Goal: Information Seeking & Learning: Check status

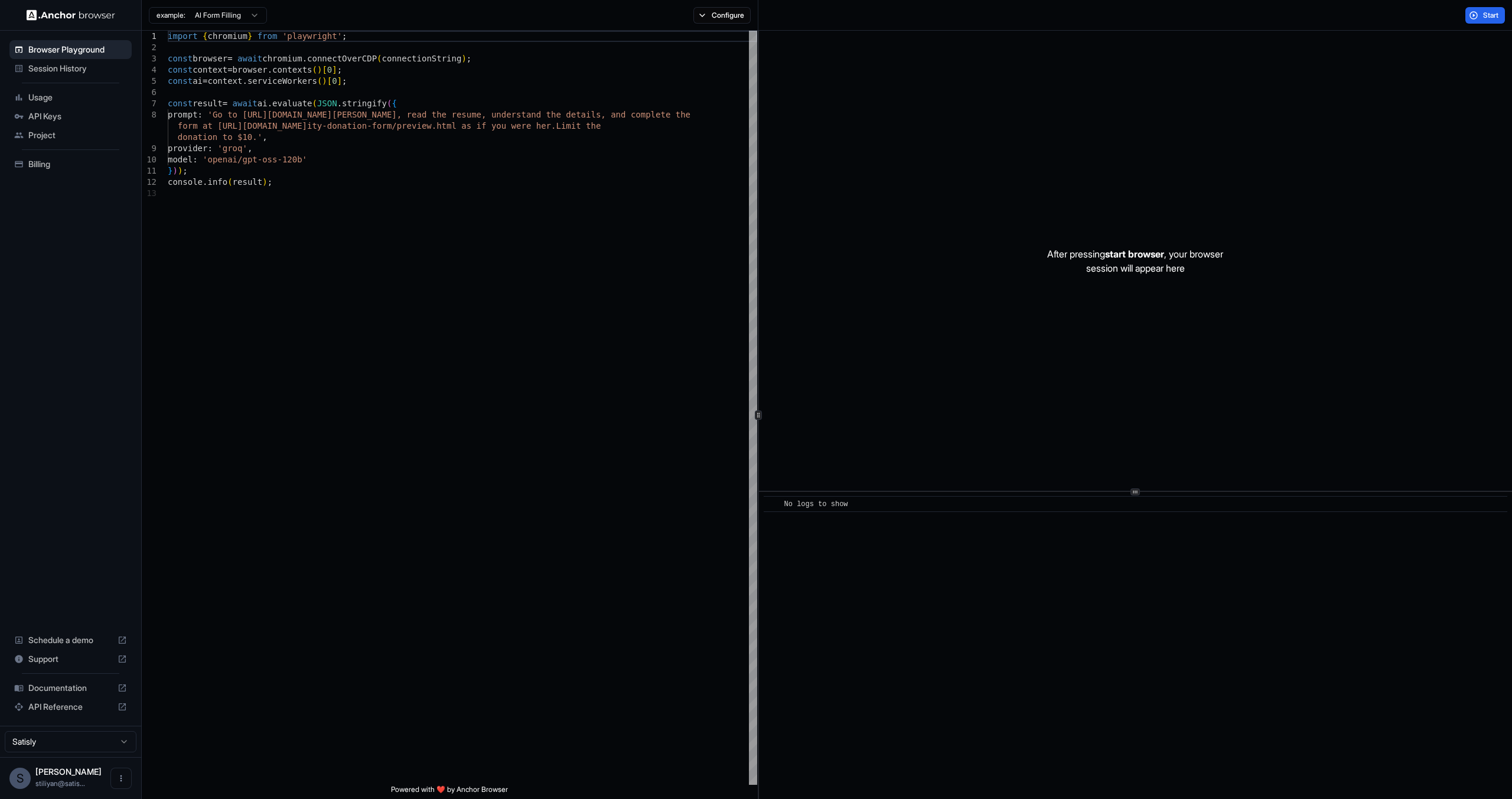
click at [84, 771] on span "[PERSON_NAME]" at bounding box center [68, 771] width 66 height 10
click at [108, 744] on html "Browser Playground Session History Usage API Keys Project Billing Schedule a de…" at bounding box center [756, 400] width 1512 height 799
click at [109, 743] on html "Browser Playground Session History Usage API Keys Project Billing Schedule a de…" at bounding box center [756, 400] width 1512 height 799
click at [76, 780] on span "stiliyan@satis..." at bounding box center [60, 783] width 49 height 9
click at [62, 75] on div "Session History" at bounding box center [70, 68] width 122 height 19
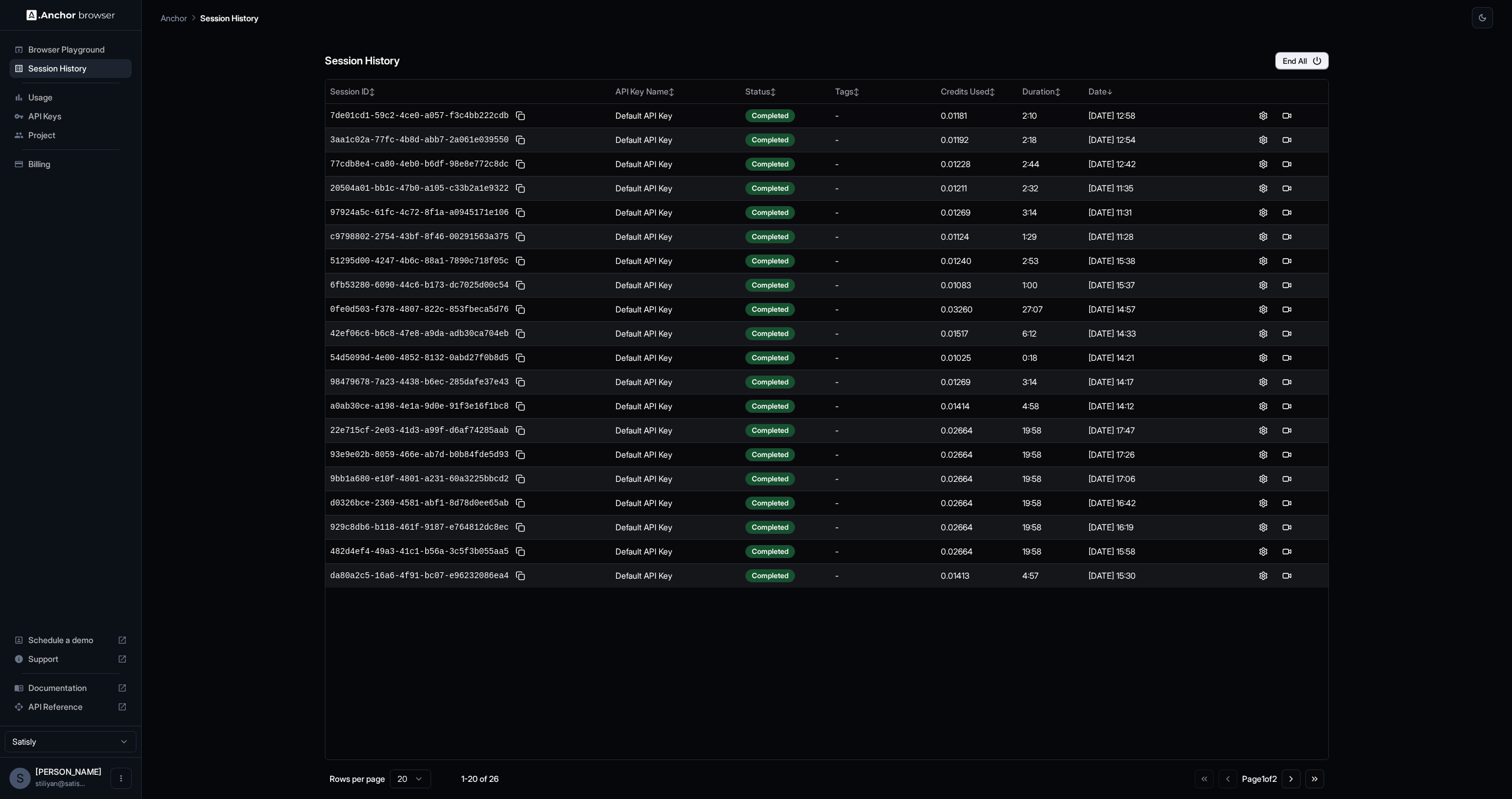
click at [542, 19] on div "Anchor Session History" at bounding box center [827, 14] width 1333 height 28
click at [643, 703] on div "Session ID ↕ API Key Name ↕ Status ↕ Tags ↕ Credits Used ↕ Duration ↕ Date ↓ 7d…" at bounding box center [827, 419] width 1004 height 681
click at [249, 312] on div "Session History End All Session ID ↕ API Key Name ↕ Status ↕ Tags ↕ Credits Use…" at bounding box center [827, 414] width 1333 height 771
click at [1368, 193] on div "Session History End All Session ID ↕ API Key Name ↕ Status ↕ Tags ↕ Credits Use…" at bounding box center [827, 414] width 1333 height 771
click at [1390, 473] on div "Session History End All Session ID ↕ API Key Name ↕ Status ↕ Tags ↕ Credits Use…" at bounding box center [827, 414] width 1333 height 771
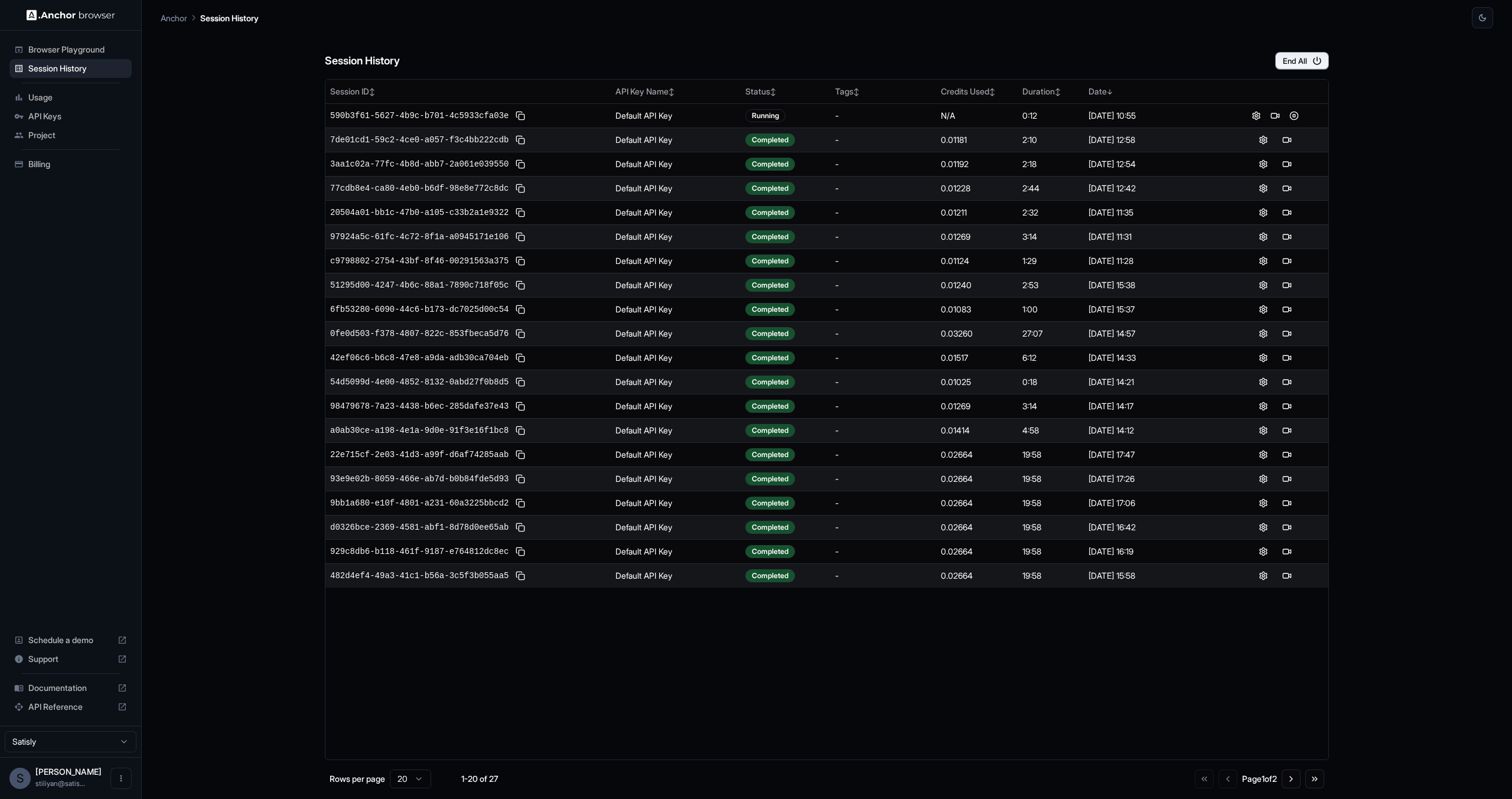
click at [251, 613] on div "Session History End All Session ID ↕ API Key Name ↕ Status ↕ Tags ↕ Credits Use…" at bounding box center [827, 414] width 1333 height 771
click at [201, 530] on div "Session History End All Session ID ↕ API Key Name ↕ Status ↕ Tags ↕ Credits Use…" at bounding box center [827, 414] width 1333 height 771
click at [459, 111] on span "a51c5048-3334-4949-b229-26914fe581e2" at bounding box center [420, 116] width 178 height 11
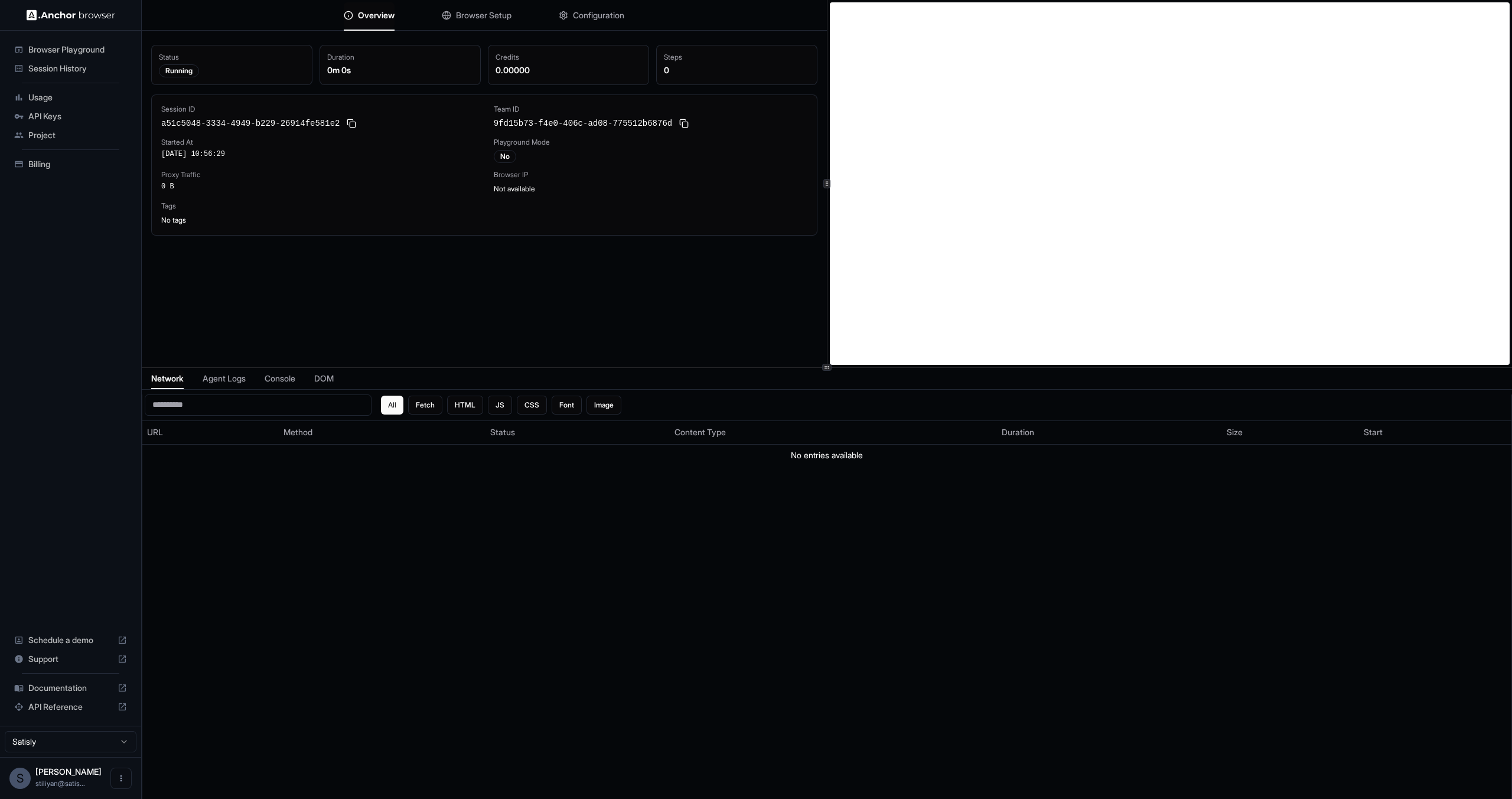
click at [51, 88] on li "Usage" at bounding box center [70, 98] width 122 height 19
click at [52, 93] on span "Usage" at bounding box center [78, 97] width 99 height 11
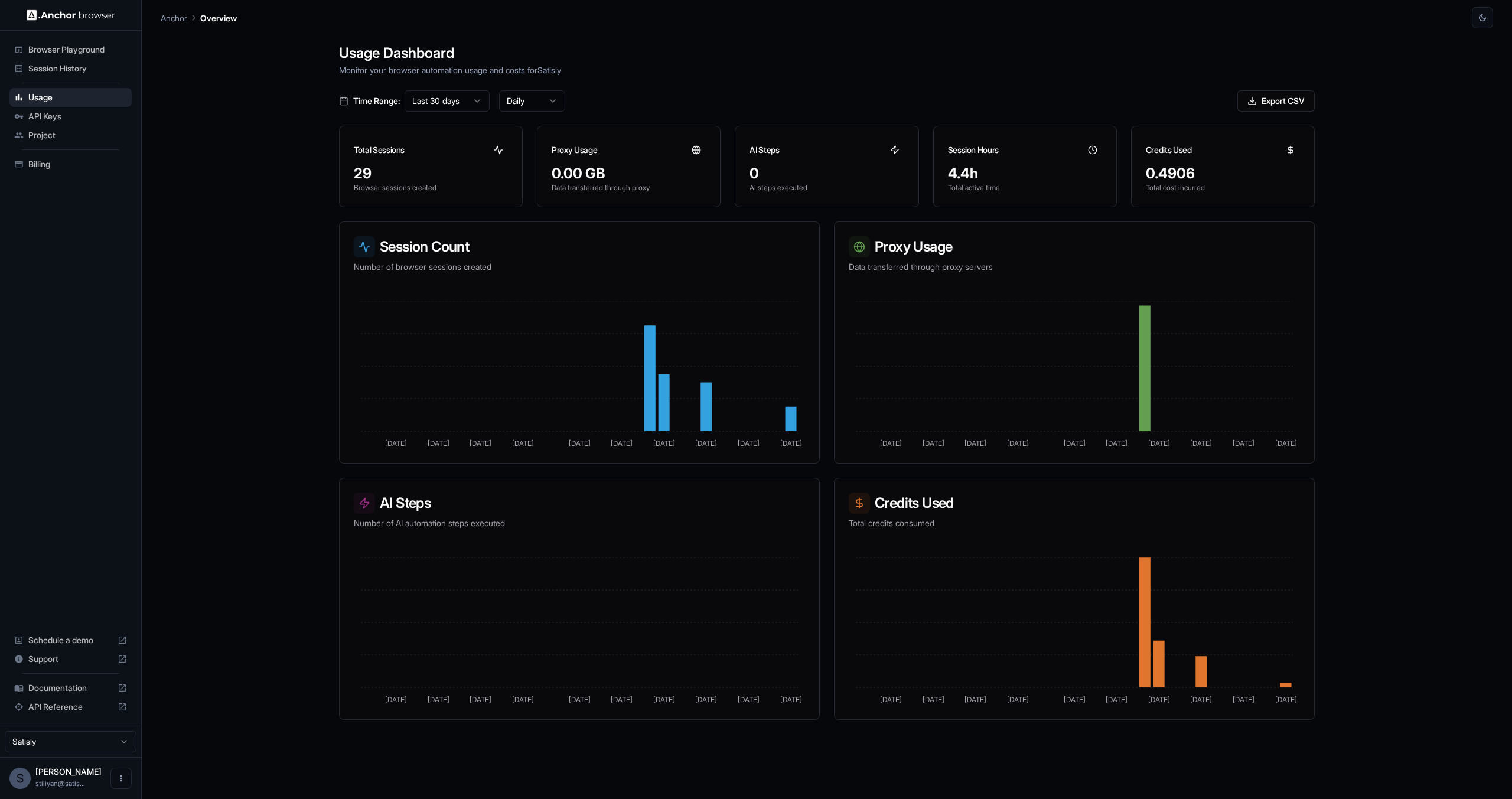
click at [30, 156] on div "Billing" at bounding box center [70, 164] width 122 height 19
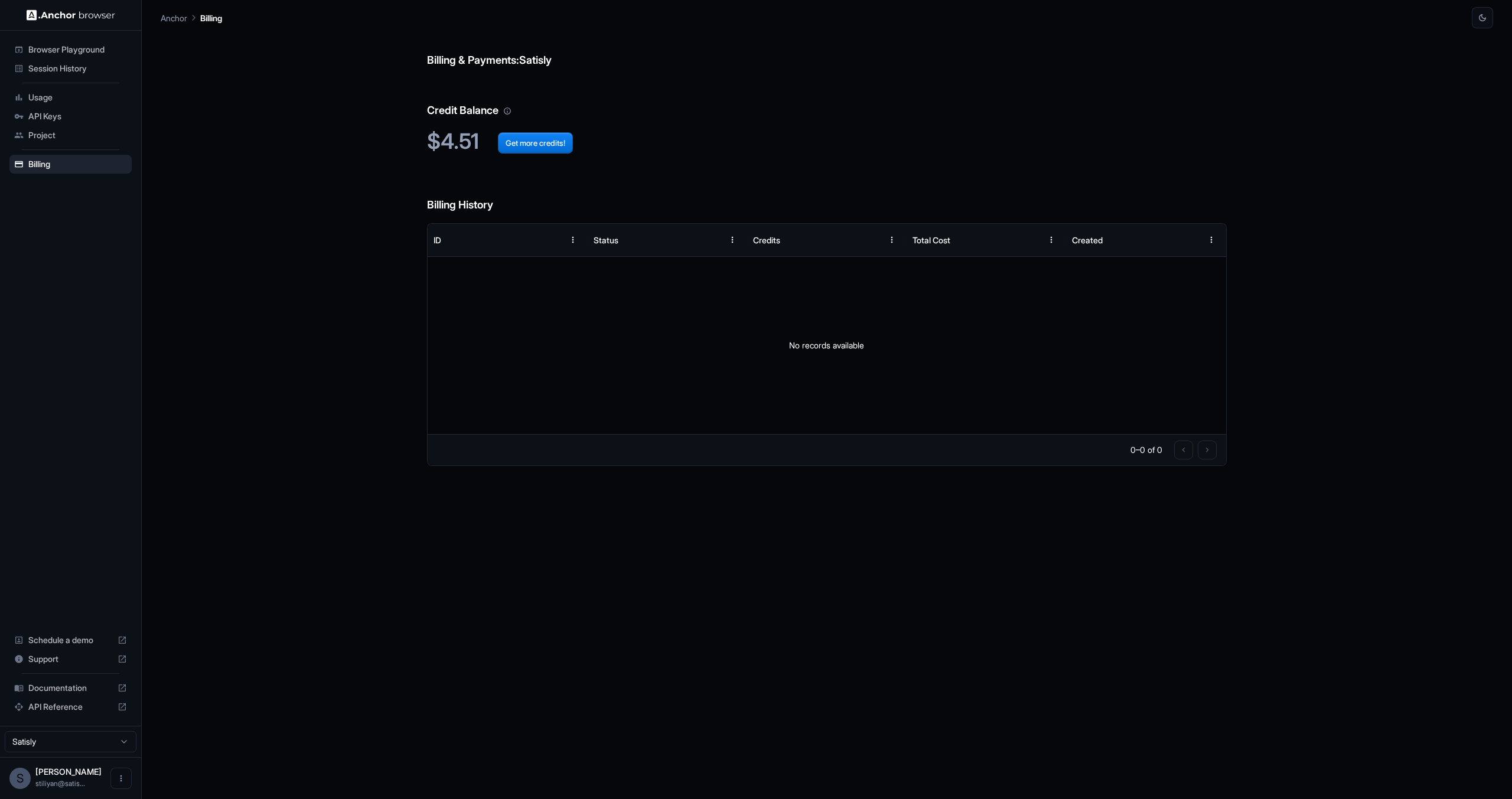
click at [83, 65] on span "Session History" at bounding box center [78, 68] width 99 height 11
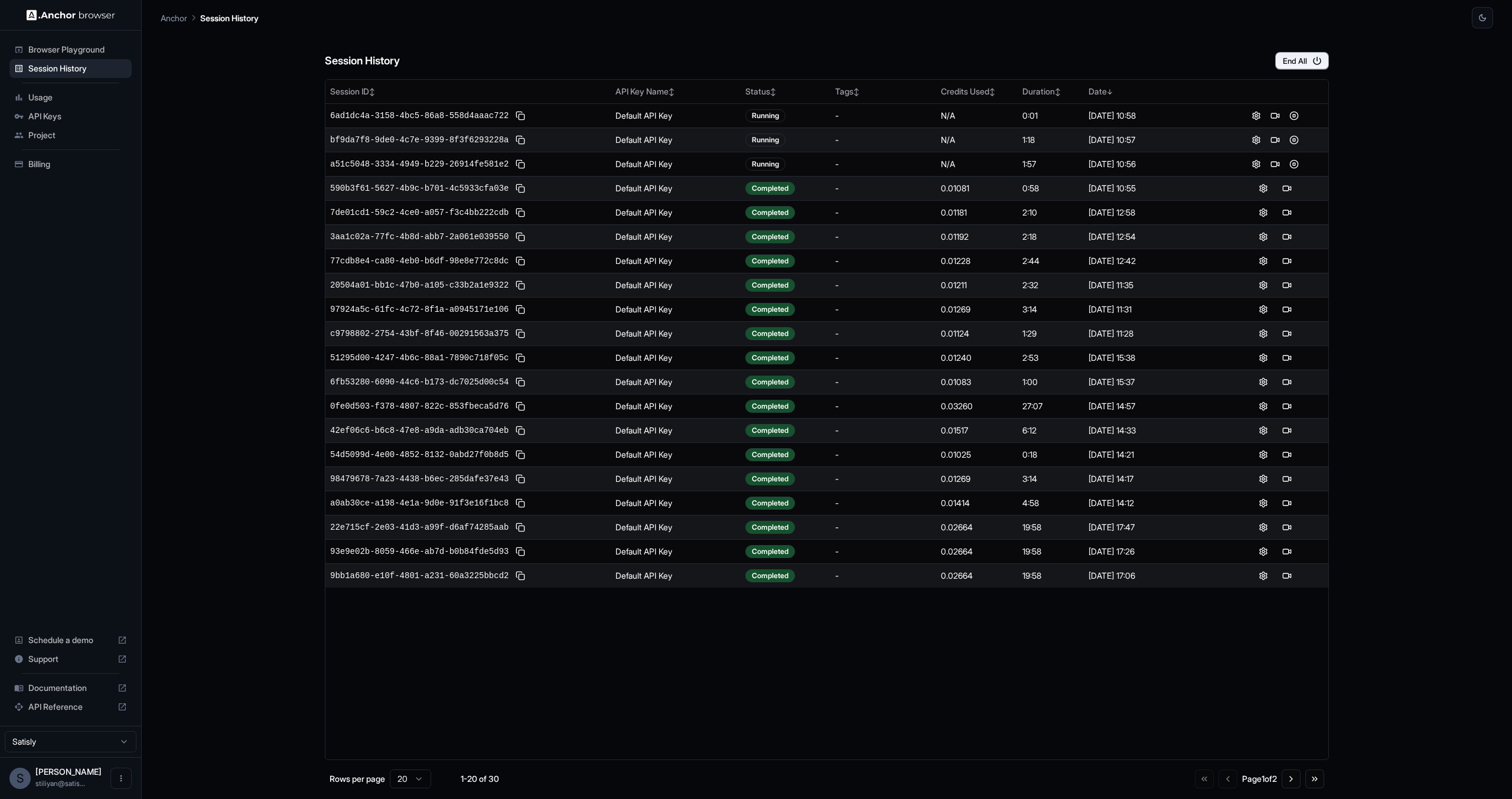
click at [264, 236] on div "Session History End All Session ID ↕ API Key Name ↕ Status ↕ Tags ↕ Credits Use…" at bounding box center [827, 414] width 1333 height 771
click at [219, 305] on div "Session History End All Session ID ↕ API Key Name ↕ Status ↕ Tags ↕ Credits Use…" at bounding box center [827, 414] width 1333 height 771
click at [218, 584] on div "Session History End All Session ID ↕ API Key Name ↕ Status ↕ Tags ↕ Credits Use…" at bounding box center [827, 414] width 1333 height 771
drag, startPoint x: 0, startPoint y: 0, endPoint x: 288, endPoint y: 482, distance: 561.5
click at [288, 482] on div "Session History End All Session ID ↕ API Key Name ↕ Status ↕ Tags ↕ Credits Use…" at bounding box center [827, 414] width 1333 height 771
